Goal: Task Accomplishment & Management: Manage account settings

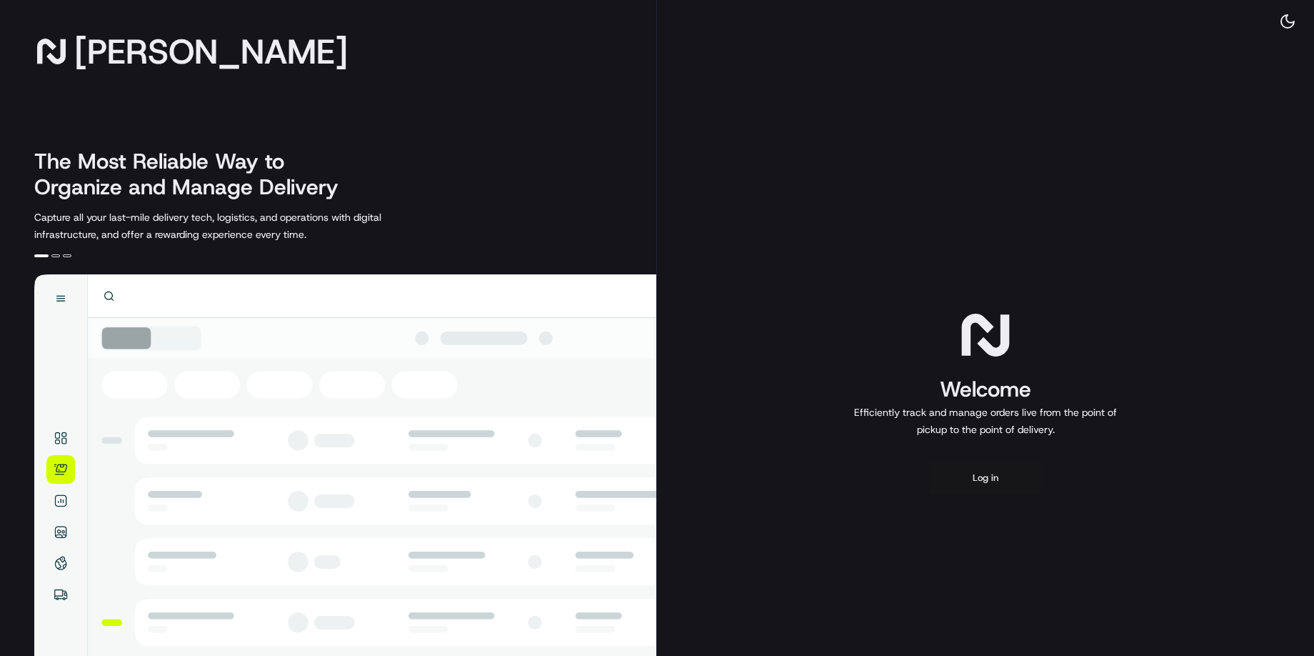
click at [992, 482] on button "Log in" at bounding box center [986, 478] width 114 height 34
